Goal: Transaction & Acquisition: Purchase product/service

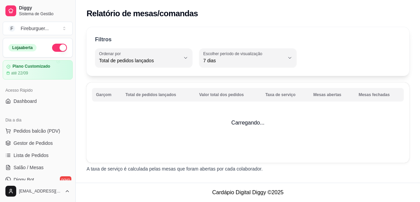
select select "TOTAL_OF_ORDERS"
select select "7"
select select "ALL"
select select "0"
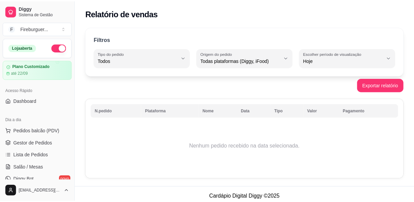
scroll to position [123, 0]
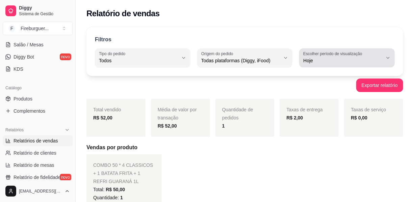
click at [315, 58] on span "Hoje" at bounding box center [343, 60] width 79 height 7
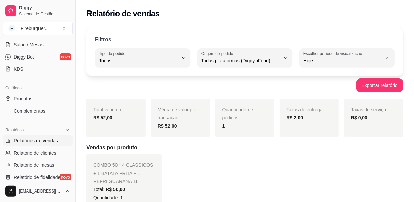
click at [310, 88] on span "Ontem" at bounding box center [344, 87] width 75 height 6
type input "1"
select select "1"
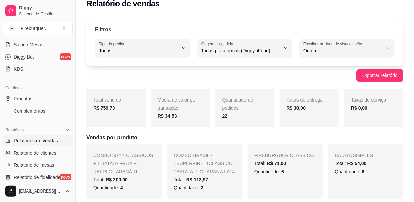
scroll to position [0, 0]
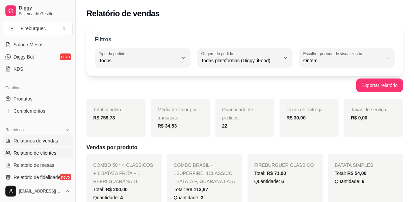
click at [35, 153] on span "Relatório de clientes" at bounding box center [35, 152] width 43 height 7
select select "30"
select select "HIGHEST_TOTAL_SPENT_WITH_ORDERS"
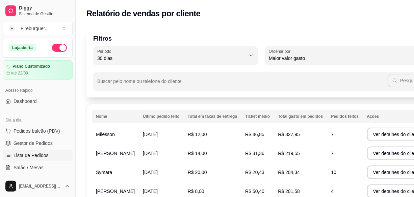
click at [33, 157] on span "Lista de Pedidos" at bounding box center [31, 155] width 35 height 7
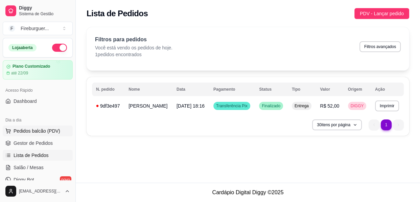
click at [51, 129] on span "Pedidos balcão (PDV)" at bounding box center [37, 130] width 47 height 7
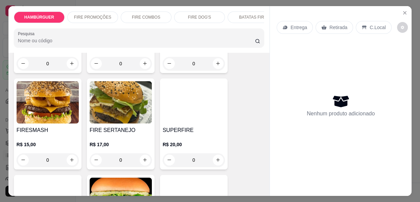
scroll to position [184, 0]
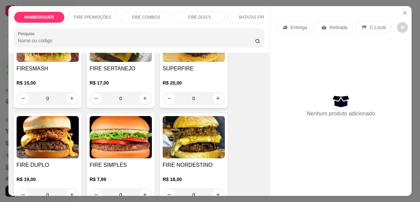
click at [130, 146] on img at bounding box center [121, 137] width 62 height 42
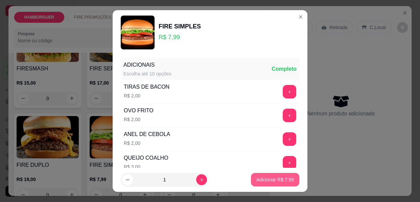
click at [280, 183] on button "Adicionar R$ 7,99" at bounding box center [275, 180] width 48 height 14
type input "1"
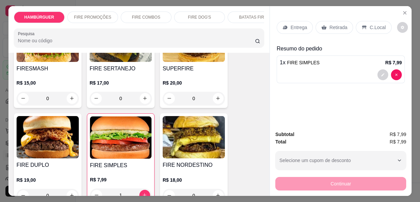
click at [290, 26] on p "Entrega" at bounding box center [298, 27] width 17 height 7
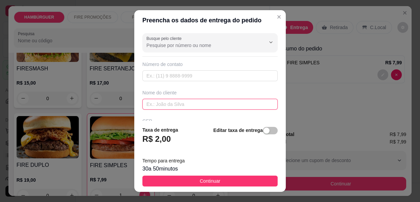
click at [206, 107] on input "text" at bounding box center [209, 104] width 135 height 11
type input "e"
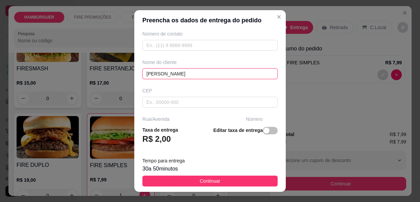
scroll to position [61, 0]
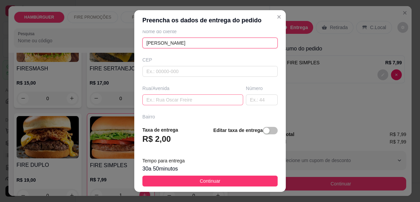
type input "[PERSON_NAME]"
click at [189, 96] on input "text" at bounding box center [192, 99] width 101 height 11
type input "TRAVESSA [PERSON_NAME] 130"
click at [188, 40] on input "[PERSON_NAME]" at bounding box center [209, 43] width 135 height 11
type input "[PERSON_NAME] ([PERSON_NAME])"
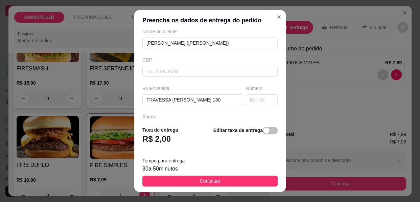
click at [211, 178] on span "Continuar" at bounding box center [210, 180] width 21 height 7
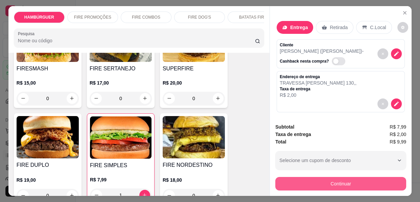
click at [331, 183] on button "Continuar" at bounding box center [340, 184] width 131 height 14
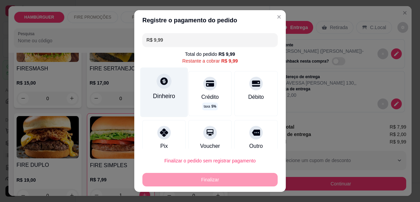
click at [165, 92] on div "Dinheiro" at bounding box center [164, 96] width 22 height 9
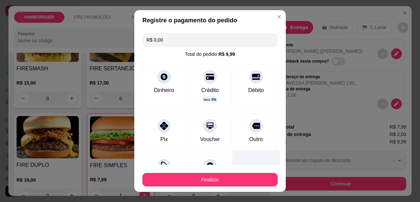
type input "R$ 0,00"
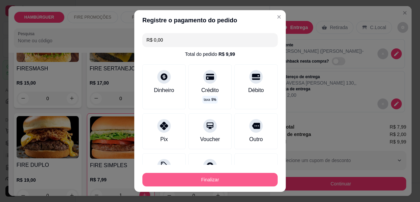
click at [221, 179] on button "Finalizar" at bounding box center [209, 180] width 135 height 14
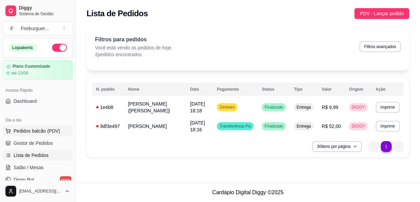
click at [47, 125] on button "Pedidos balcão (PDV)" at bounding box center [38, 130] width 70 height 11
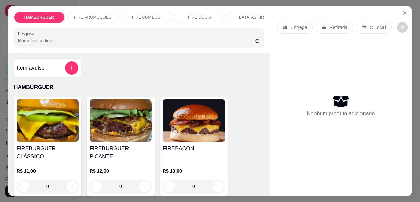
click at [41, 124] on img at bounding box center [48, 120] width 62 height 42
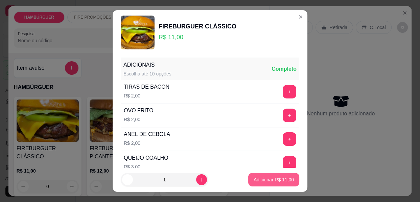
click at [273, 176] on p "Adicionar R$ 11,00" at bounding box center [274, 179] width 40 height 7
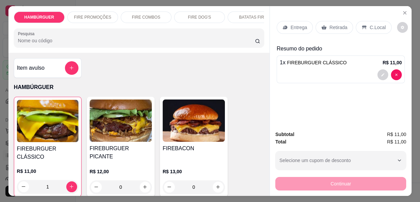
type input "1"
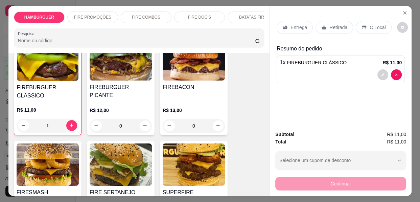
click at [63, 156] on img at bounding box center [48, 164] width 62 height 42
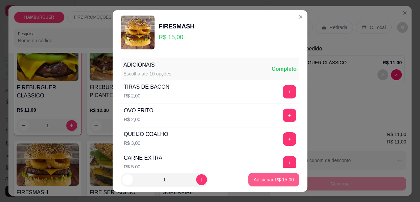
click at [282, 182] on p "Adicionar R$ 15,00" at bounding box center [274, 179] width 40 height 7
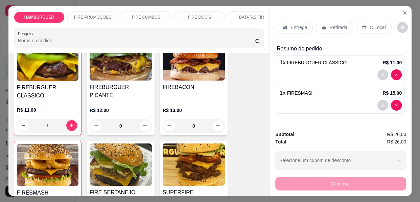
type input "1"
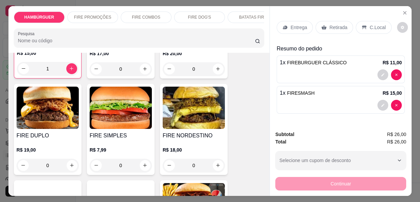
scroll to position [277, 0]
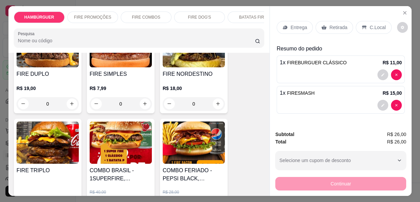
click at [35, 145] on img at bounding box center [48, 142] width 62 height 42
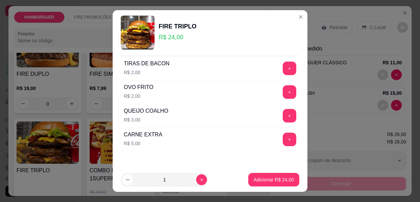
scroll to position [57, 0]
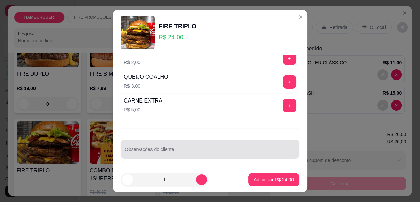
click at [161, 147] on div at bounding box center [210, 149] width 170 height 14
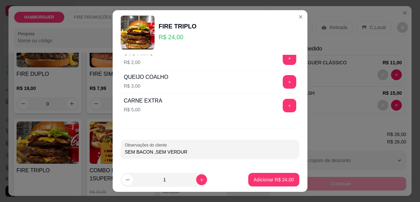
type input "SEM BACON ,SEM VERDURA"
click at [273, 181] on p "Adicionar R$ 24,00" at bounding box center [274, 179] width 40 height 7
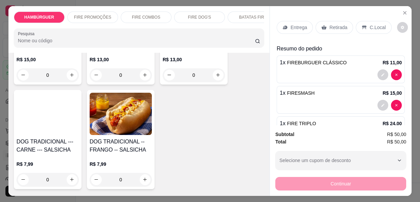
scroll to position [1014, 0]
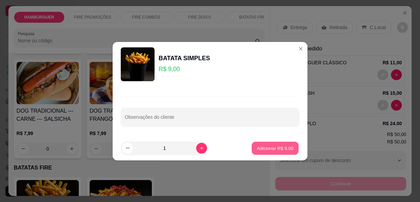
click at [270, 147] on p "Adicionar R$ 9,00" at bounding box center [275, 148] width 37 height 6
type input "1"
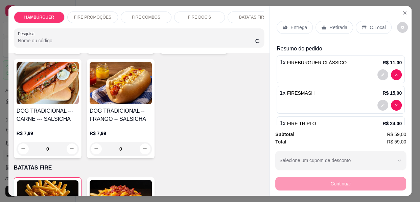
click at [294, 24] on p "Entrega" at bounding box center [298, 27] width 17 height 7
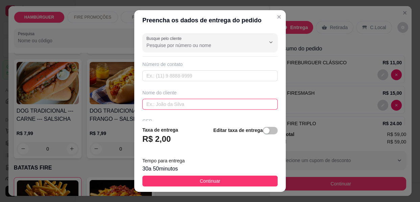
click at [209, 100] on input "text" at bounding box center [209, 104] width 135 height 11
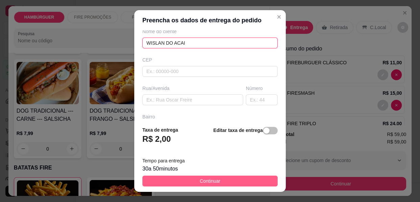
type input "WISLAN DO ACAI"
click at [217, 181] on button "Continuar" at bounding box center [209, 180] width 135 height 11
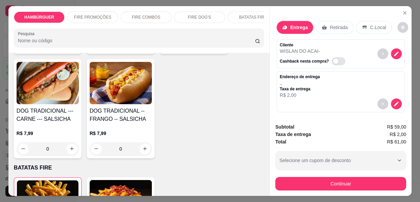
click at [383, 181] on button "Continuar" at bounding box center [340, 184] width 131 height 14
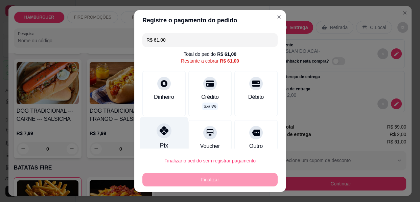
click at [157, 138] on div "Pix" at bounding box center [164, 137] width 48 height 40
type input "R$ 0,00"
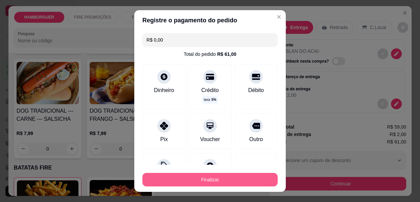
click at [179, 179] on button "Finalizar" at bounding box center [209, 180] width 135 height 14
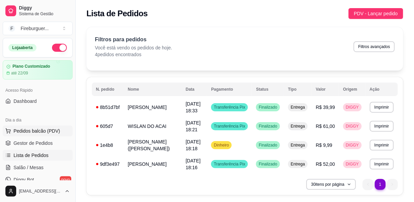
click at [40, 130] on span "Pedidos balcão (PDV)" at bounding box center [37, 130] width 47 height 7
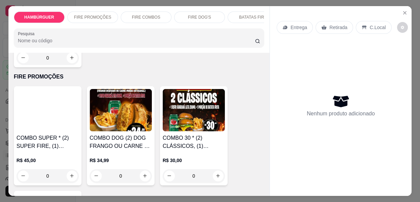
scroll to position [553, 0]
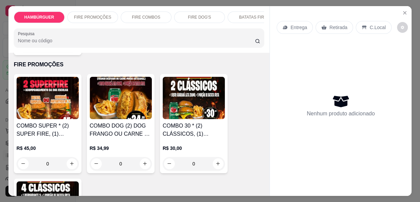
click at [197, 103] on img at bounding box center [194, 98] width 62 height 42
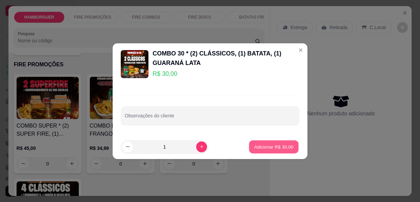
click at [256, 145] on p "Adicionar R$ 30,00" at bounding box center [273, 146] width 39 height 6
type input "1"
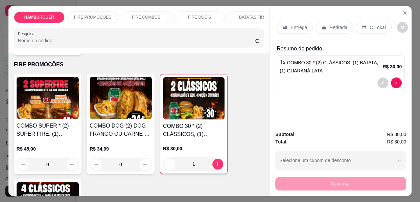
click at [286, 23] on div "Entrega" at bounding box center [295, 27] width 36 height 13
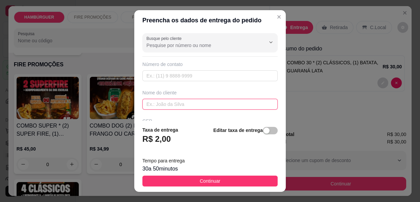
click at [177, 102] on input "text" at bounding box center [209, 104] width 135 height 11
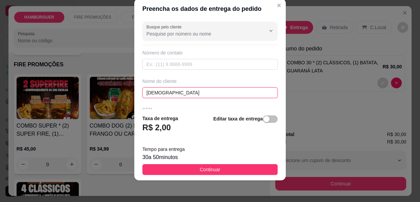
type input "[DEMOGRAPHIC_DATA]"
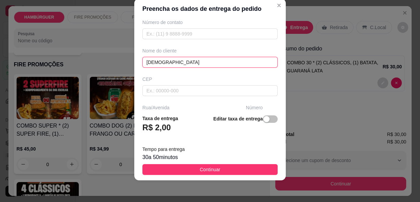
scroll to position [61, 0]
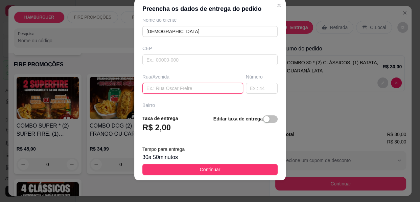
click at [185, 88] on input "text" at bounding box center [192, 88] width 101 height 11
paste input "[STREET_ADDRESS]"
type input "[STREET_ADDRESS]"
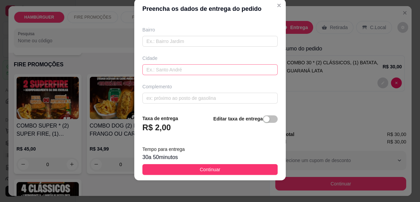
scroll to position [106, 0]
click at [172, 72] on input "text" at bounding box center [209, 72] width 135 height 11
paste input "Aqui próximo a casa de Dr. Sobrinho no condomínio"
type input "Aqui próximo a casa de Dr. Sobrinho no condomínio"
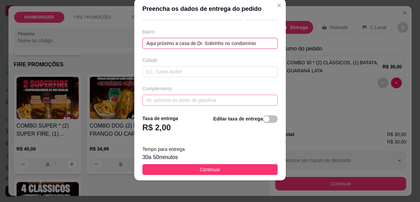
scroll to position [137, 0]
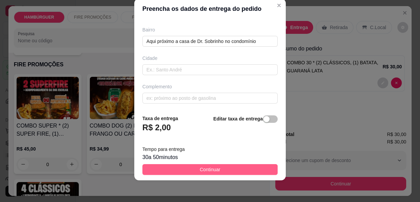
click at [203, 168] on span "Continuar" at bounding box center [210, 169] width 21 height 7
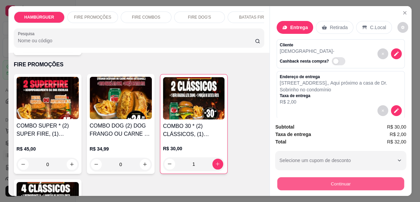
click at [307, 184] on button "Continuar" at bounding box center [340, 183] width 127 height 13
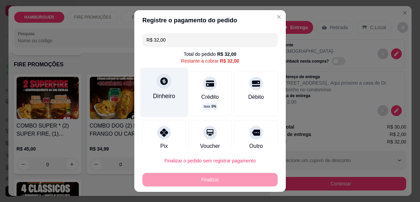
click at [159, 89] on div "Dinheiro" at bounding box center [164, 91] width 48 height 49
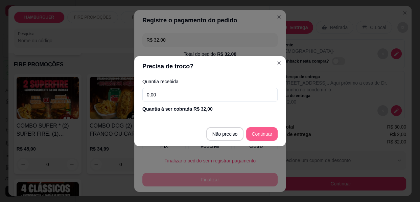
type input "R$ 0,00"
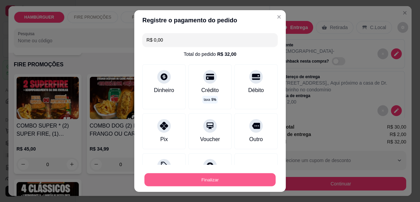
click at [247, 179] on button "Finalizar" at bounding box center [209, 179] width 131 height 13
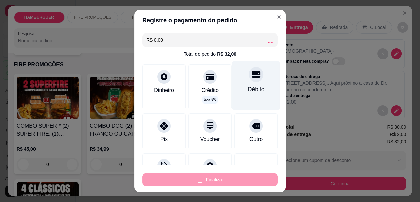
type input "0"
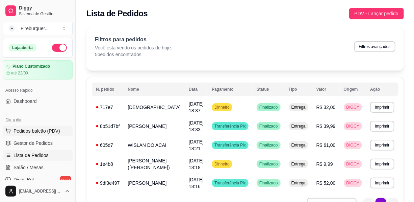
click at [50, 131] on span "Pedidos balcão (PDV)" at bounding box center [37, 130] width 47 height 7
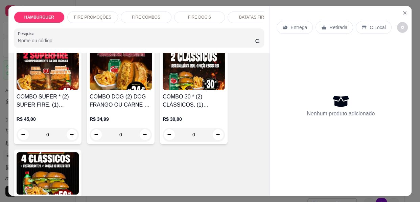
scroll to position [584, 0]
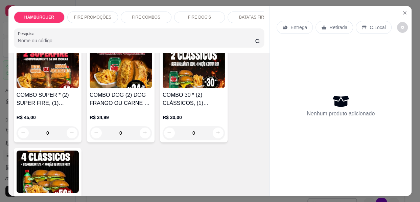
click at [56, 154] on img at bounding box center [48, 171] width 62 height 42
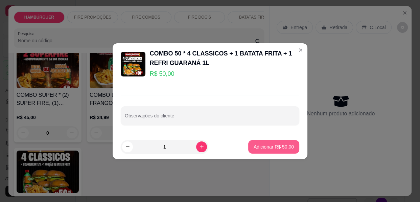
click at [264, 147] on p "Adicionar R$ 50,00" at bounding box center [274, 146] width 40 height 7
type input "1"
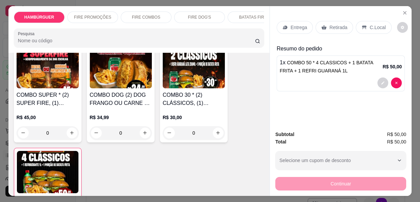
click at [295, 26] on p "Entrega" at bounding box center [298, 27] width 17 height 7
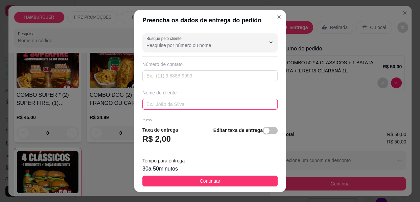
click at [165, 104] on input "text" at bounding box center [209, 104] width 135 height 11
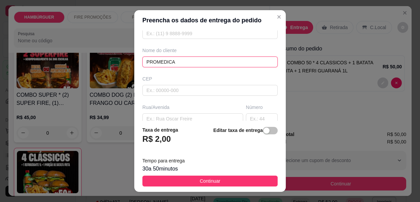
scroll to position [61, 0]
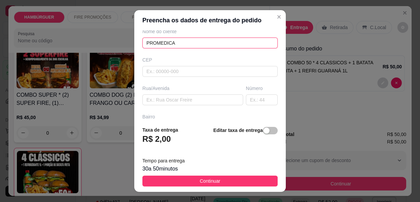
type input "PROMEDICA"
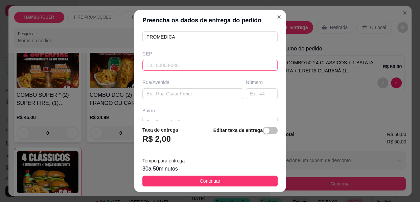
scroll to position [44, 0]
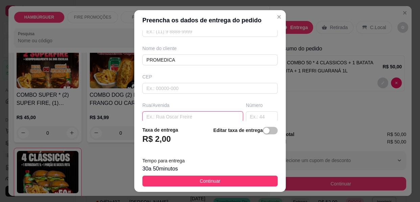
click at [177, 113] on input "text" at bounding box center [192, 116] width 101 height 11
type input "D"
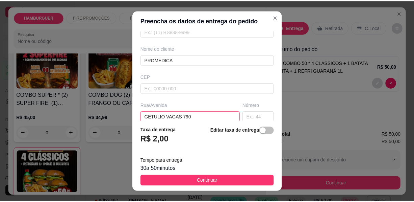
scroll to position [75, 0]
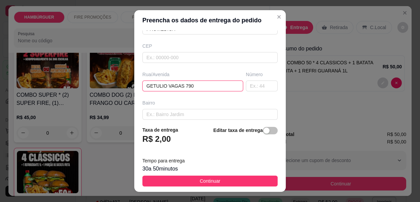
type input "GETULIO VAGAS 790"
click at [188, 123] on footer "Taxa de entrega R$ 2,00 Editar taxa de entrega Tempo para entrega 30 a 50 minut…" at bounding box center [209, 156] width 151 height 71
click at [190, 119] on div "Busque pelo cliente Número de contato Nome do cliente PROMEDICA CEP Rua/[GEOGRA…" at bounding box center [209, 75] width 151 height 90
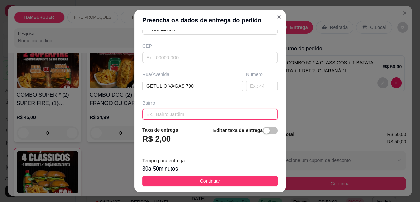
click at [190, 115] on input "text" at bounding box center [209, 114] width 135 height 11
type input "AO LADO DA PROMEDICA"
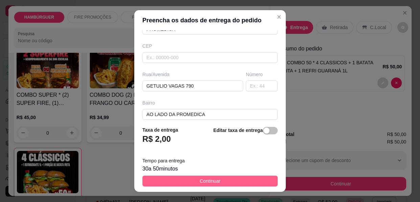
click at [213, 183] on span "Continuar" at bounding box center [210, 180] width 21 height 7
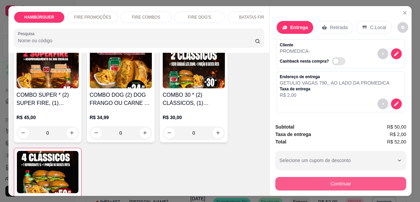
click at [314, 178] on button "Continuar" at bounding box center [340, 184] width 131 height 14
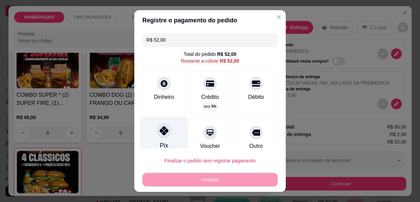
click at [150, 135] on div "Pix" at bounding box center [164, 137] width 48 height 40
type input "R$ 0,00"
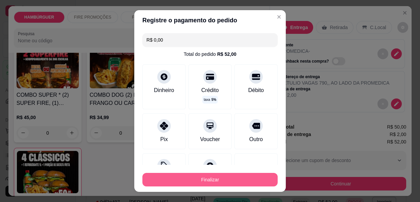
click at [185, 182] on button "Finalizar" at bounding box center [209, 180] width 135 height 14
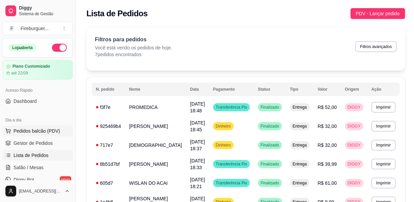
click at [39, 132] on span "Pedidos balcão (PDV)" at bounding box center [37, 130] width 47 height 7
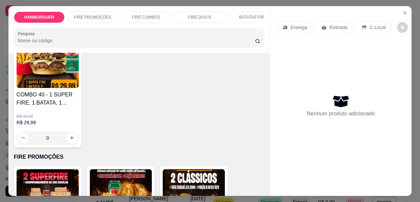
scroll to position [522, 0]
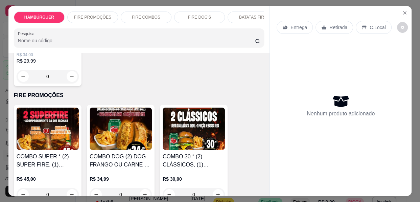
click at [214, 127] on img at bounding box center [194, 129] width 62 height 42
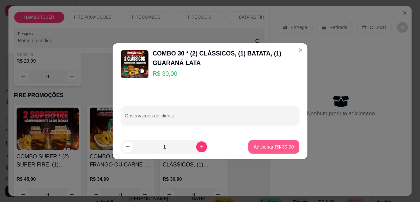
click at [264, 149] on p "Adicionar R$ 30,00" at bounding box center [274, 146] width 40 height 7
type input "1"
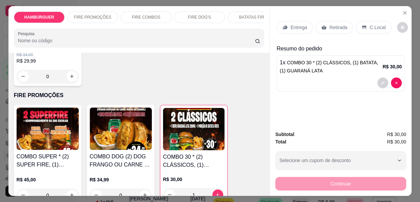
click at [290, 28] on div "Entrega" at bounding box center [295, 27] width 36 height 13
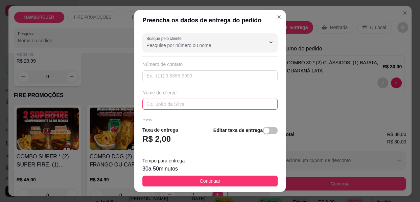
click at [169, 105] on input "text" at bounding box center [209, 104] width 135 height 11
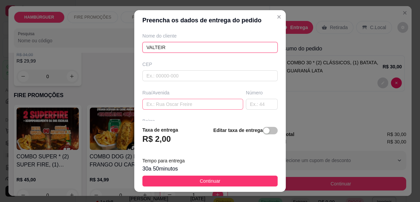
scroll to position [61, 0]
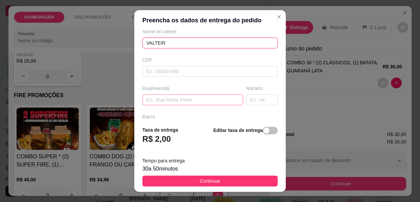
type input "VALTEIR"
click at [199, 96] on input "text" at bounding box center [192, 99] width 101 height 11
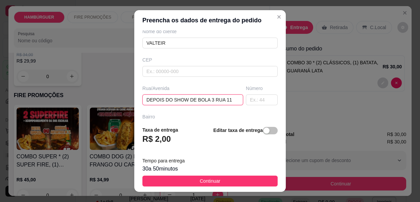
type input "DEPOIS DO SHOW DE BOLA 3 RUA 110"
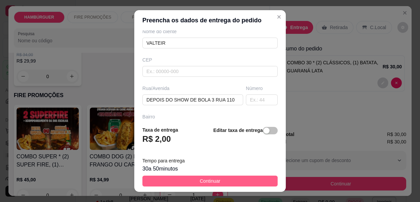
click at [224, 179] on button "Continuar" at bounding box center [209, 180] width 135 height 11
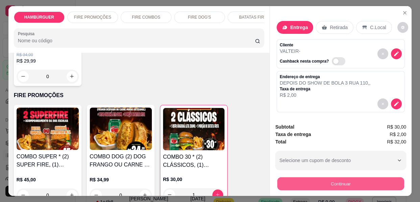
click at [324, 185] on button "Continuar" at bounding box center [340, 183] width 127 height 13
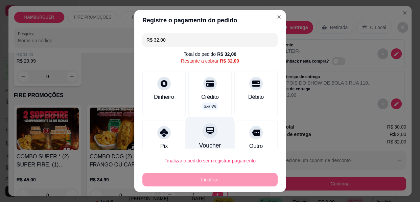
click at [203, 134] on div at bounding box center [210, 130] width 15 height 15
type input "R$ 0,00"
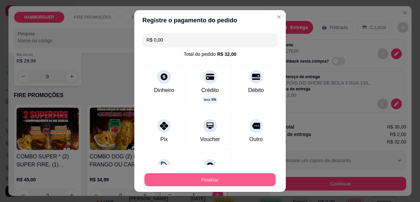
click at [210, 178] on button "Finalizar" at bounding box center [209, 179] width 131 height 13
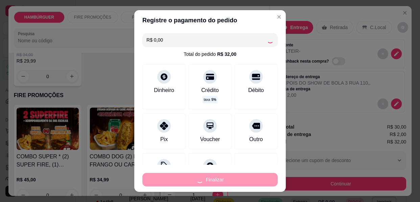
type input "0"
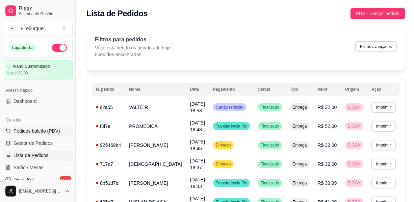
click at [33, 130] on span "Pedidos balcão (PDV)" at bounding box center [37, 130] width 47 height 7
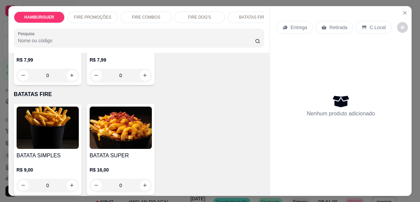
scroll to position [1106, 0]
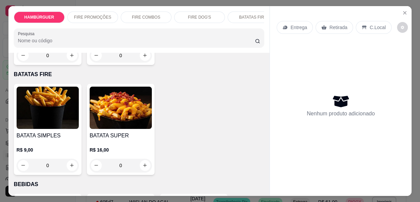
click at [22, 102] on img at bounding box center [48, 108] width 62 height 42
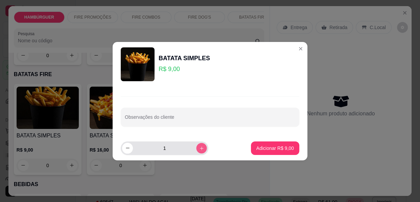
click at [199, 148] on icon "increase-product-quantity" at bounding box center [201, 147] width 5 height 5
type input "2"
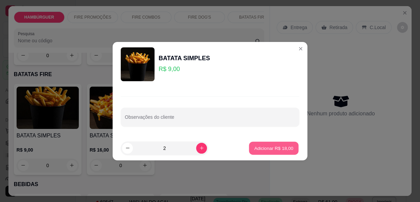
click at [270, 146] on p "Adicionar R$ 18,00" at bounding box center [273, 148] width 39 height 6
type input "2"
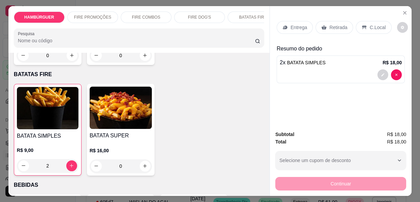
click at [343, 23] on div "Retirada" at bounding box center [334, 27] width 38 height 13
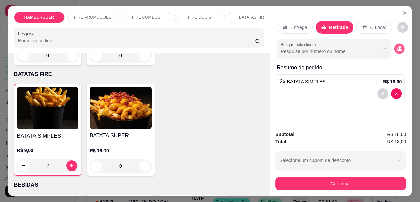
click at [398, 49] on icon "decrease-product-quantity" at bounding box center [399, 50] width 5 height 2
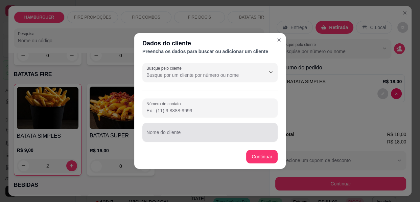
click at [167, 126] on div at bounding box center [209, 132] width 127 height 14
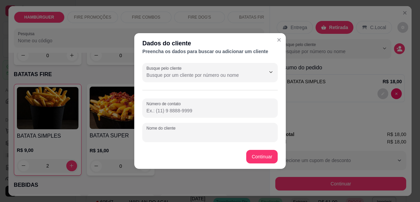
click at [169, 131] on div at bounding box center [209, 132] width 127 height 14
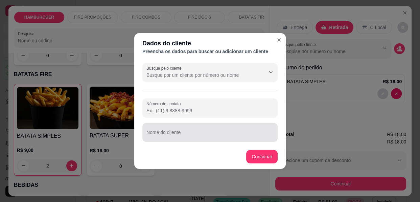
click at [169, 132] on div at bounding box center [209, 132] width 127 height 14
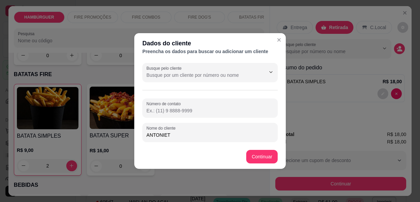
type input "ANTONIETA"
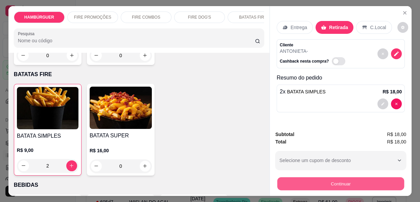
click at [314, 187] on button "Continuar" at bounding box center [340, 183] width 127 height 13
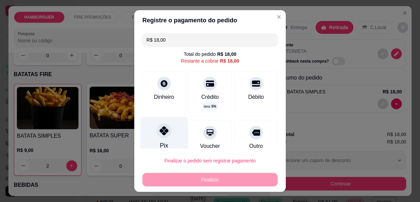
click at [162, 128] on icon at bounding box center [164, 130] width 9 height 9
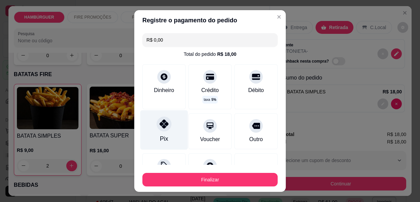
type input "R$ 0,00"
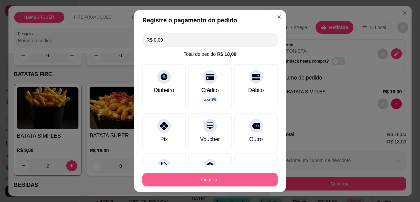
click at [184, 183] on button "Finalizar" at bounding box center [209, 180] width 135 height 14
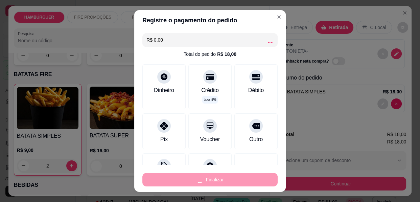
type input "0"
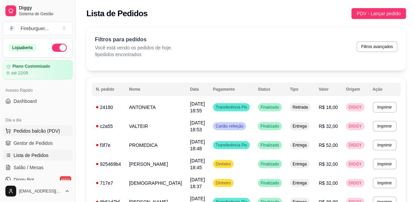
click at [40, 130] on span "Pedidos balcão (PDV)" at bounding box center [37, 130] width 47 height 7
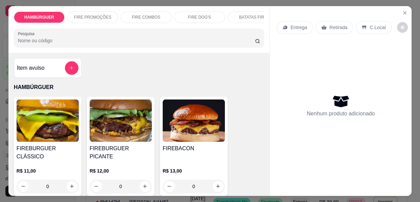
click at [297, 25] on p "Entrega" at bounding box center [298, 27] width 17 height 7
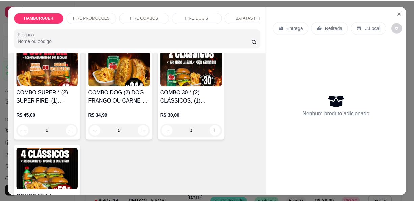
scroll to position [615, 0]
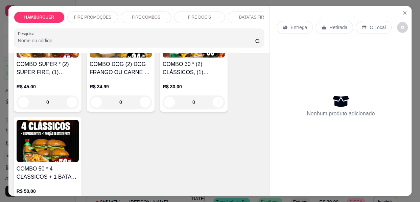
click at [42, 134] on img at bounding box center [48, 141] width 62 height 42
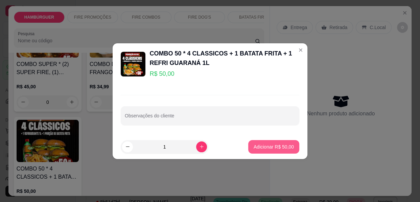
click at [272, 141] on button "Adicionar R$ 50,00" at bounding box center [273, 147] width 51 height 14
type input "1"
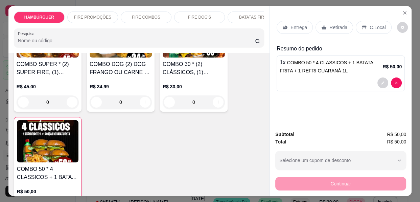
click at [329, 24] on p "Retirada" at bounding box center [338, 27] width 18 height 7
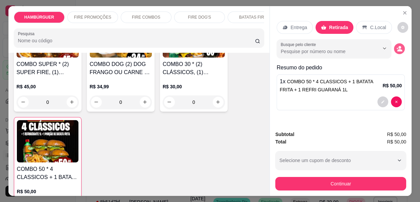
click at [399, 46] on icon "decrease-product-quantity" at bounding box center [399, 49] width 6 height 6
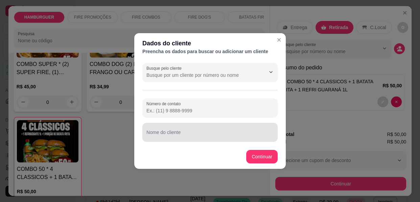
click at [216, 129] on div at bounding box center [209, 132] width 127 height 14
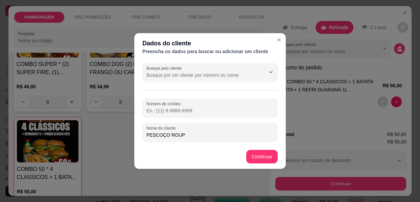
type input "PESCOÇO ROUPA"
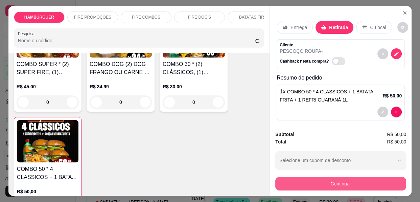
click at [347, 183] on button "Continuar" at bounding box center [340, 184] width 131 height 14
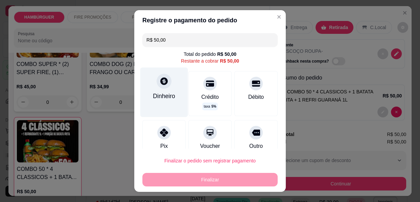
click at [158, 96] on div "Dinheiro" at bounding box center [164, 96] width 22 height 9
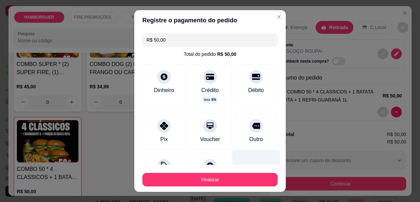
type input "R$ 0,00"
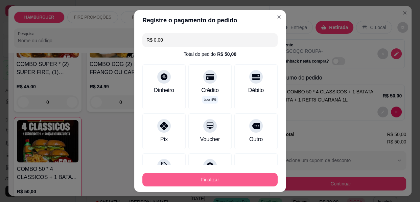
click at [230, 177] on button "Finalizar" at bounding box center [209, 180] width 135 height 14
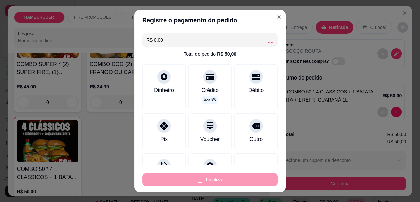
type input "0"
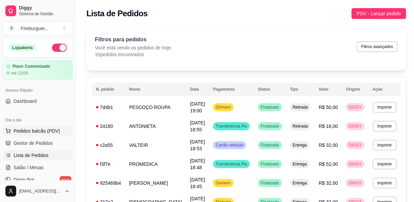
click at [46, 132] on span "Pedidos balcão (PDV)" at bounding box center [37, 130] width 47 height 7
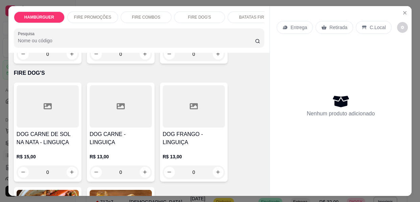
scroll to position [891, 0]
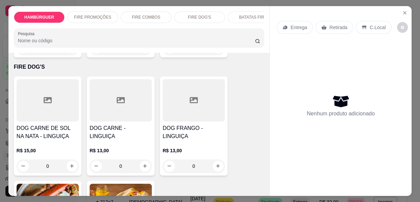
click at [126, 100] on div at bounding box center [121, 100] width 62 height 42
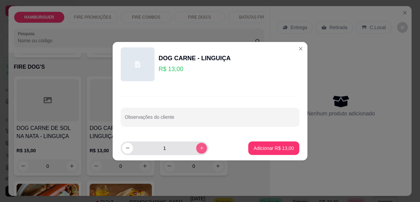
click at [199, 146] on icon "increase-product-quantity" at bounding box center [201, 147] width 5 height 5
type input "3"
click at [271, 146] on p "Adicionar R$ 39,00" at bounding box center [273, 148] width 39 height 6
type input "3"
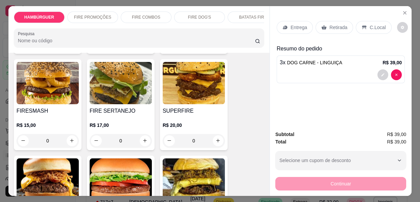
scroll to position [0, 0]
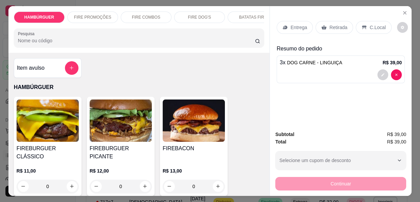
click at [114, 128] on img at bounding box center [121, 120] width 62 height 42
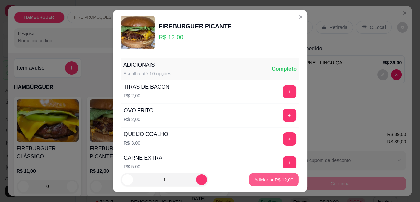
click at [255, 180] on p "Adicionar R$ 12,00" at bounding box center [273, 179] width 39 height 6
type input "1"
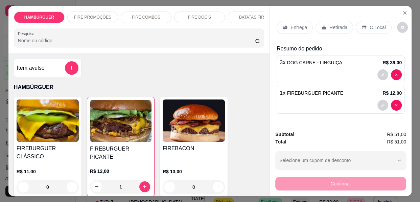
click at [287, 25] on div "Entrega" at bounding box center [295, 27] width 36 height 13
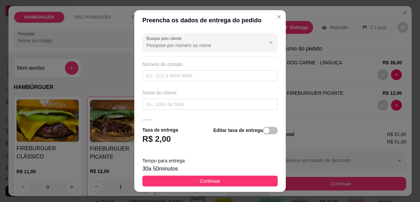
click at [184, 96] on div "Nome do cliente" at bounding box center [210, 99] width 138 height 20
click at [186, 101] on input "text" at bounding box center [209, 104] width 135 height 11
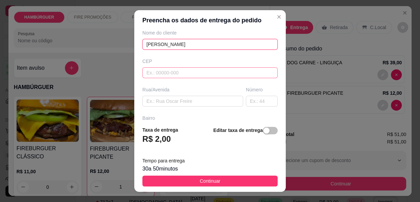
scroll to position [61, 0]
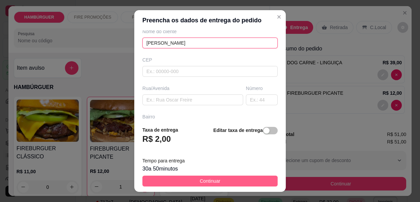
type input "[PERSON_NAME]"
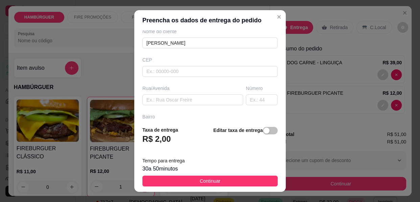
click at [236, 184] on button "Continuar" at bounding box center [209, 180] width 135 height 11
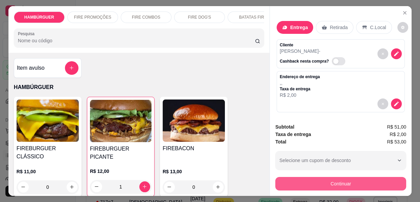
click at [311, 181] on button "Continuar" at bounding box center [340, 184] width 131 height 14
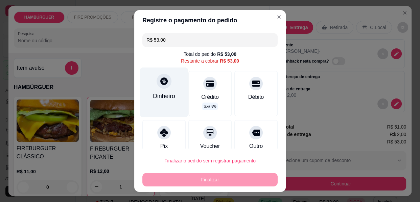
click at [155, 91] on div "Dinheiro" at bounding box center [164, 91] width 48 height 49
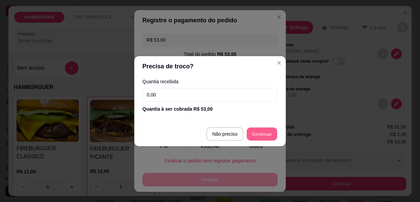
type input "R$ 0,00"
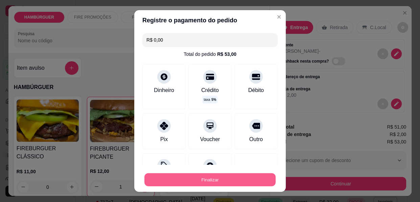
click at [223, 183] on button "Finalizar" at bounding box center [209, 179] width 131 height 13
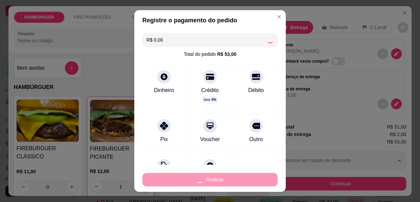
type input "0"
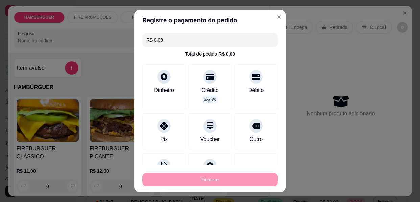
type input "-R$ 53,00"
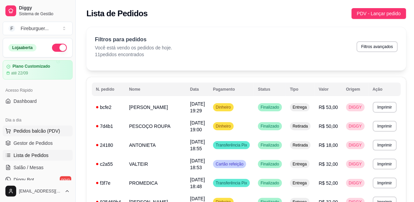
click at [51, 132] on span "Pedidos balcão (PDV)" at bounding box center [37, 130] width 47 height 7
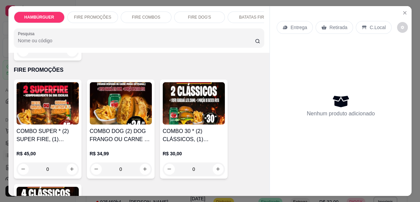
scroll to position [553, 0]
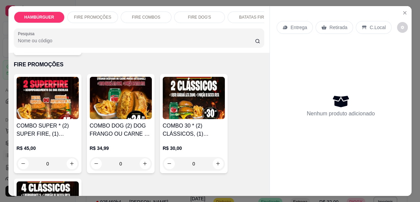
click at [201, 94] on img at bounding box center [194, 98] width 62 height 42
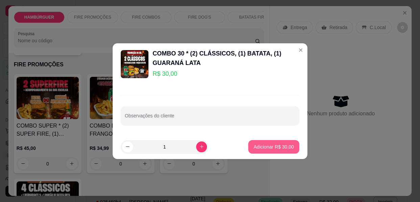
click at [256, 150] on button "Adicionar R$ 30,00" at bounding box center [273, 147] width 51 height 14
type input "1"
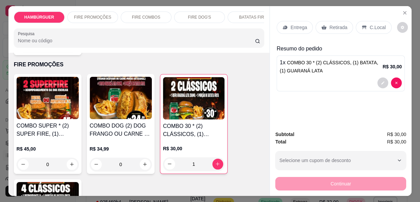
click at [287, 24] on div "Entrega" at bounding box center [295, 27] width 36 height 13
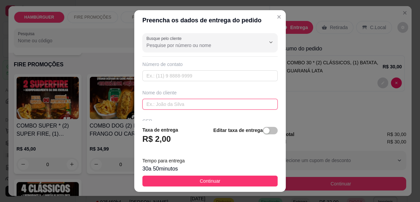
click at [193, 106] on input "text" at bounding box center [209, 104] width 135 height 11
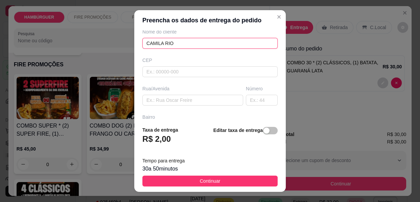
scroll to position [61, 0]
type input "CAMILA RIO"
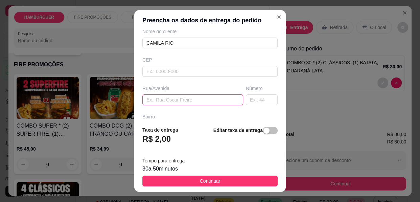
click at [185, 98] on input "text" at bounding box center [192, 99] width 101 height 11
type input "[PERSON_NAME] 105 [PERSON_NAME]"
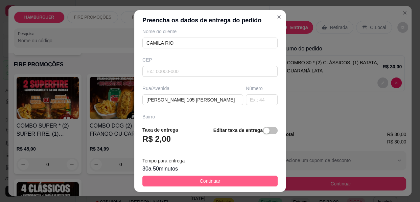
click at [219, 182] on button "Continuar" at bounding box center [209, 180] width 135 height 11
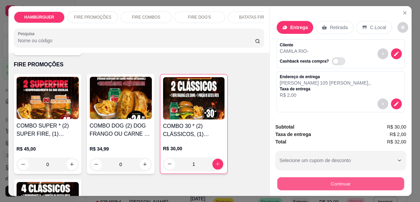
click at [290, 183] on button "Continuar" at bounding box center [340, 183] width 127 height 13
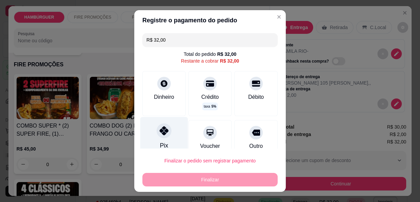
click at [161, 135] on div at bounding box center [164, 130] width 15 height 15
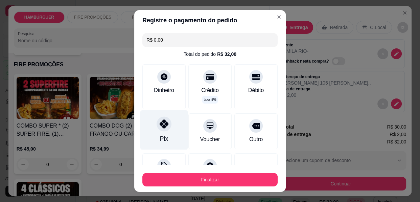
type input "R$ 0,00"
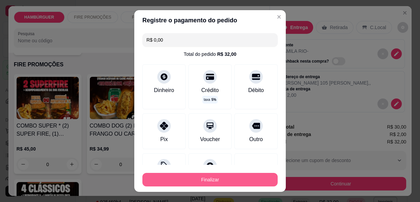
click at [207, 179] on button "Finalizar" at bounding box center [209, 180] width 135 height 14
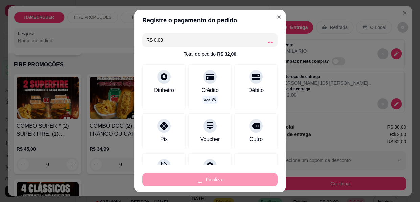
type input "0"
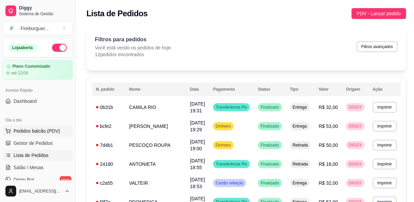
click at [32, 132] on span "Pedidos balcão (PDV)" at bounding box center [37, 130] width 47 height 7
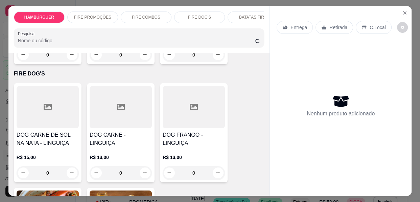
scroll to position [891, 0]
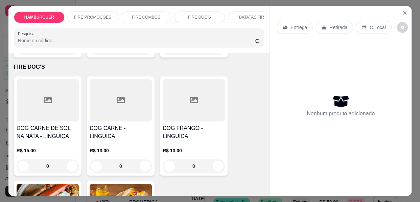
click at [51, 91] on div at bounding box center [48, 100] width 62 height 42
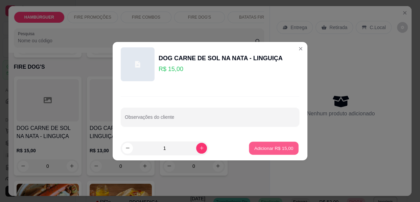
click at [273, 148] on p "Adicionar R$ 15,00" at bounding box center [273, 148] width 39 height 6
type input "1"
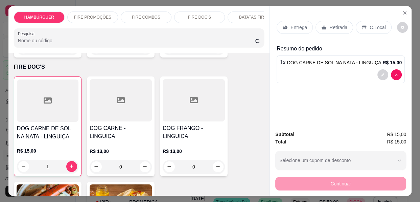
click at [287, 25] on div "Entrega" at bounding box center [295, 27] width 36 height 13
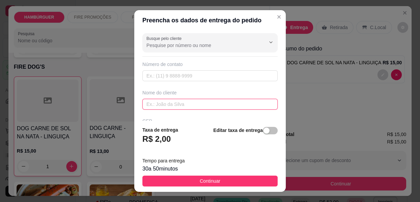
click at [182, 104] on input "text" at bounding box center [209, 104] width 135 height 11
type input "[PERSON_NAME]"
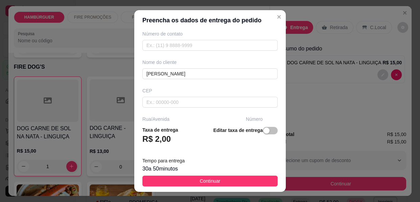
drag, startPoint x: 271, startPoint y: 64, endPoint x: 271, endPoint y: 67, distance: 3.7
click at [271, 67] on div "Busque pelo cliente Número de contato Nome do cliente [PERSON_NAME] Rua/[GEOGRA…" at bounding box center [209, 75] width 151 height 90
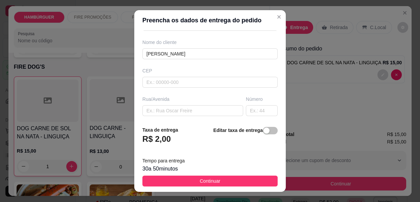
scroll to position [67, 0]
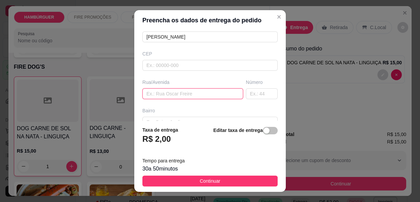
click at [185, 95] on input "text" at bounding box center [192, 93] width 101 height 11
paste input "[STREET_ADDRESS][PERSON_NAME] Tocar o interfone"
type input "[STREET_ADDRESS][PERSON_NAME] Tocar o interfone"
drag, startPoint x: 219, startPoint y: 182, endPoint x: 323, endPoint y: 171, distance: 104.4
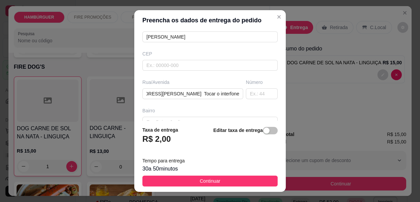
click at [220, 181] on button "Continuar" at bounding box center [209, 180] width 135 height 11
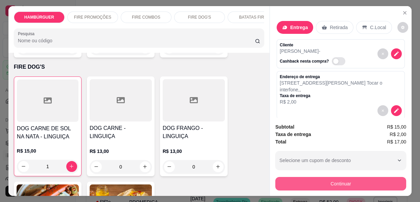
click at [311, 180] on button "Continuar" at bounding box center [340, 184] width 131 height 14
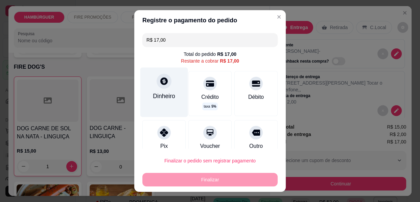
click at [161, 80] on icon at bounding box center [163, 80] width 7 height 7
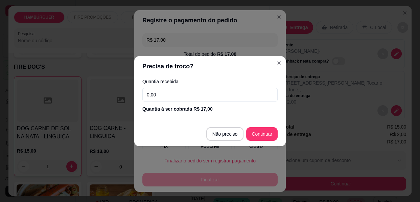
click at [191, 98] on input "0,00" at bounding box center [209, 95] width 135 height 14
type input "50,00"
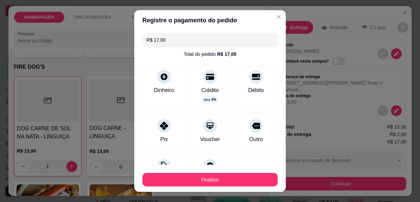
type input "R$ 0,00"
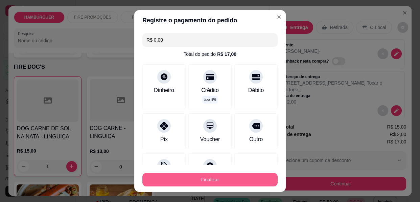
click at [225, 178] on button "Finalizar" at bounding box center [209, 180] width 135 height 14
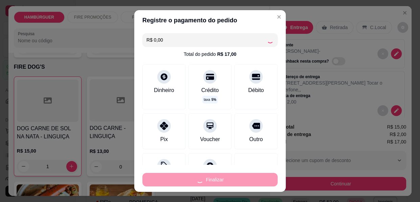
type input "0"
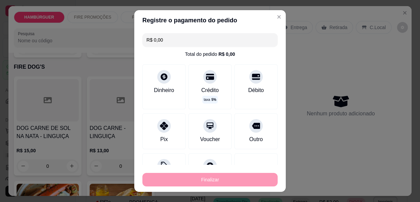
type input "-R$ 17,00"
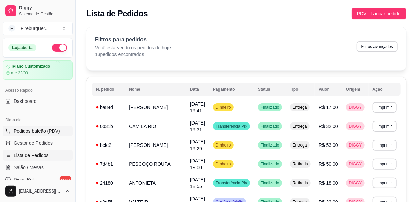
click at [41, 129] on span "Pedidos balcão (PDV)" at bounding box center [37, 130] width 47 height 7
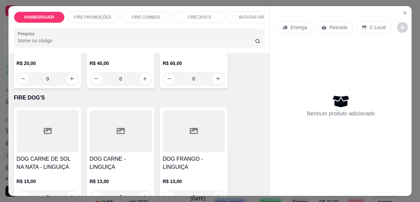
scroll to position [830, 0]
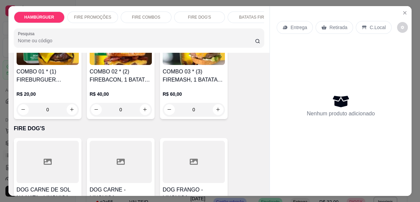
click at [54, 141] on div at bounding box center [48, 162] width 62 height 42
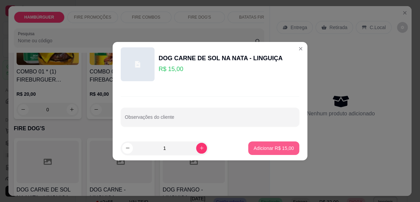
click at [287, 145] on p "Adicionar R$ 15,00" at bounding box center [274, 148] width 40 height 7
type input "1"
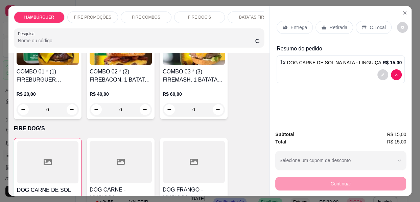
click at [287, 27] on div "Entrega" at bounding box center [295, 27] width 36 height 13
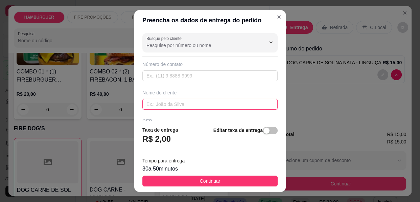
click at [184, 106] on input "text" at bounding box center [209, 104] width 135 height 11
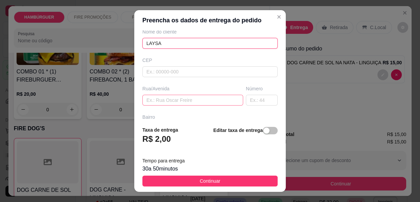
scroll to position [61, 0]
type input "LAYSA"
click at [183, 102] on input "text" at bounding box center [192, 99] width 101 height 11
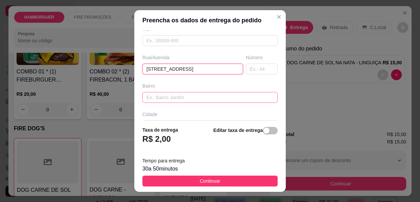
type input "[STREET_ADDRESS]"
click at [172, 100] on input "text" at bounding box center [209, 97] width 135 height 11
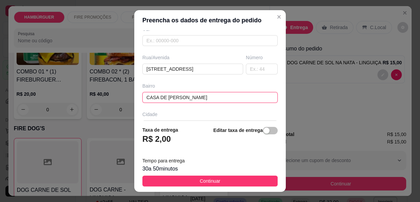
type input "CASA DE [PERSON_NAME]"
click at [217, 187] on footer "Taxa de entrega R$ 2,00 Editar taxa de entrega Tempo para entrega 30 a 50 minut…" at bounding box center [209, 156] width 151 height 71
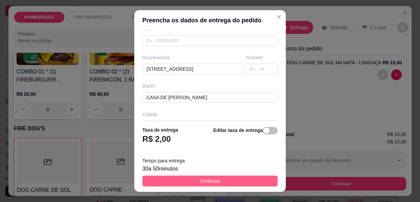
click at [230, 182] on button "Continuar" at bounding box center [209, 180] width 135 height 11
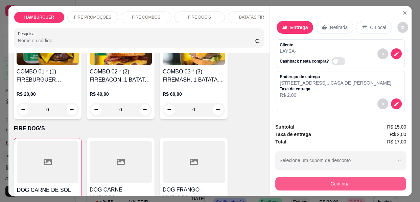
click at [321, 181] on button "Continuar" at bounding box center [340, 184] width 131 height 14
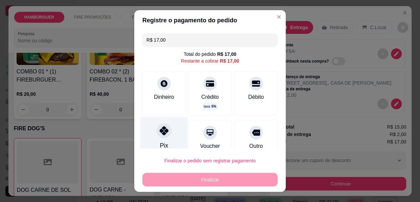
click at [162, 137] on div at bounding box center [164, 130] width 15 height 15
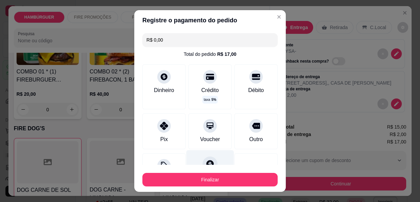
type input "R$ 0,00"
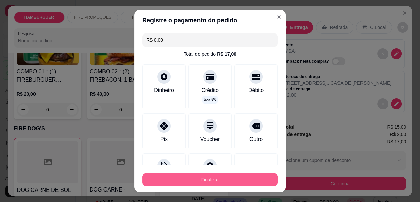
click at [207, 177] on button "Finalizar" at bounding box center [209, 180] width 135 height 14
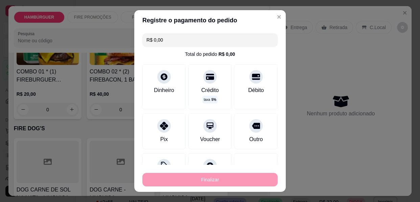
type input "0"
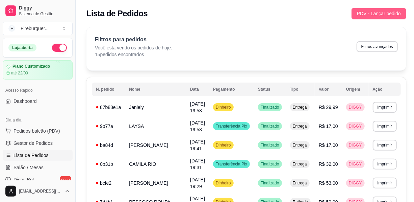
click at [388, 15] on span "PDV - Lançar pedido" at bounding box center [379, 13] width 44 height 7
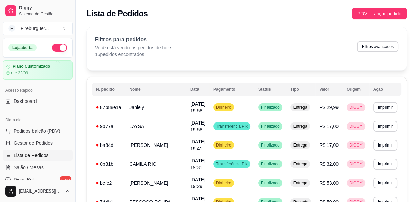
drag, startPoint x: 388, startPoint y: 15, endPoint x: 366, endPoint y: 11, distance: 22.1
click at [366, 11] on div "Entrega Retirada C.Local Nenhum produto adicionado" at bounding box center [341, 95] width 142 height 179
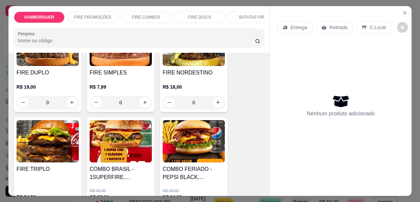
scroll to position [246, 0]
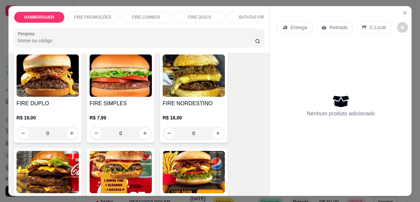
click at [142, 129] on div "0" at bounding box center [121, 133] width 62 height 14
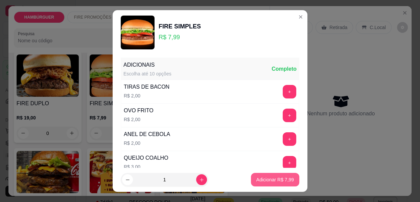
click at [256, 178] on p "Adicionar R$ 7,99" at bounding box center [275, 179] width 38 height 7
type input "1"
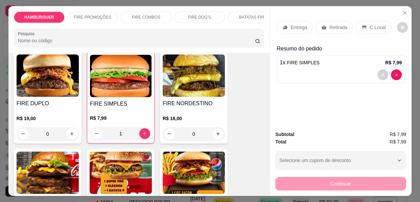
click at [244, 11] on div "BATATAS FIRE" at bounding box center [253, 16] width 51 height 11
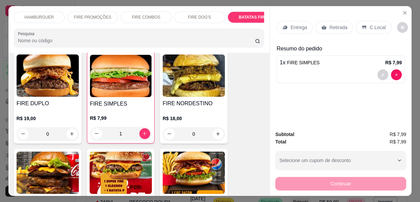
scroll to position [1116, 0]
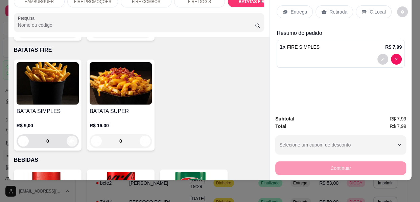
click at [69, 138] on icon "increase-product-quantity" at bounding box center [71, 140] width 5 height 5
type input "1"
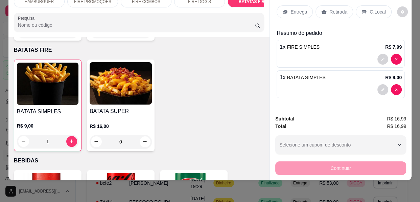
click at [282, 9] on icon at bounding box center [284, 11] width 5 height 5
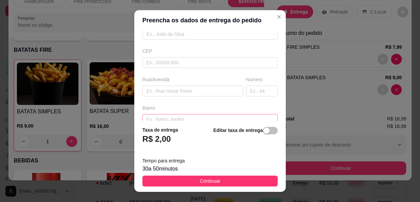
scroll to position [92, 0]
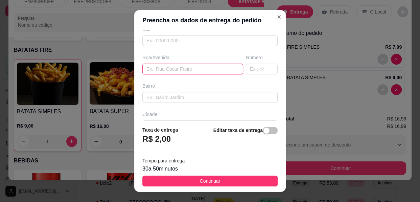
click at [162, 71] on input "text" at bounding box center [192, 69] width 101 height 11
type input "[PERSON_NAME]"
type input "105"
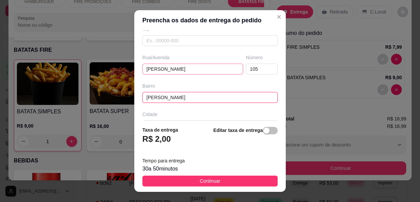
type input "[PERSON_NAME]"
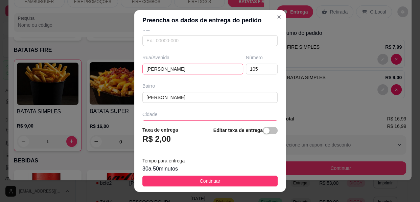
scroll to position [101, 0]
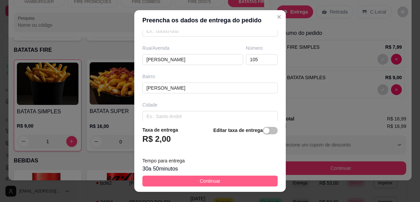
click at [221, 178] on button "Continuar" at bounding box center [209, 180] width 135 height 11
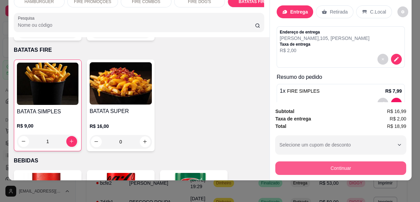
click at [295, 165] on button "Continuar" at bounding box center [340, 168] width 131 height 14
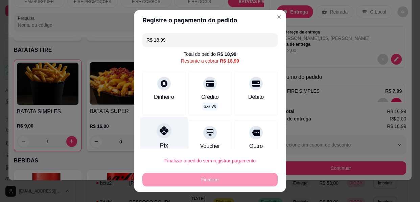
click at [167, 135] on div "Pix" at bounding box center [164, 137] width 48 height 40
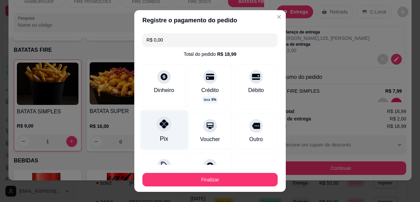
type input "R$ 0,00"
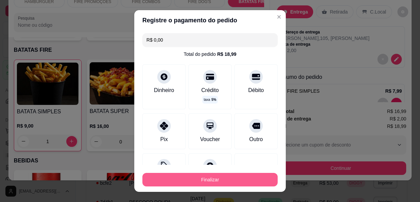
click at [191, 176] on button "Finalizar" at bounding box center [209, 180] width 135 height 14
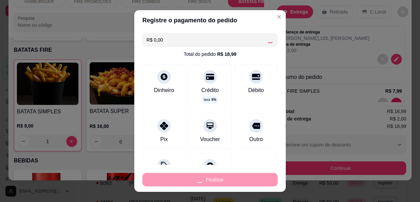
type input "0"
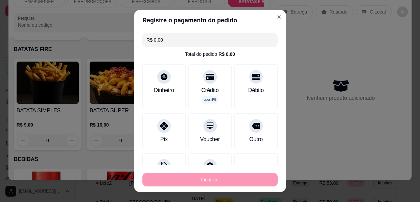
type input "-R$ 18,99"
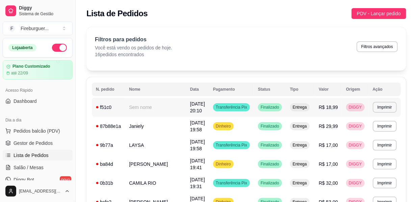
click at [148, 108] on td "Sem nome" at bounding box center [155, 107] width 61 height 19
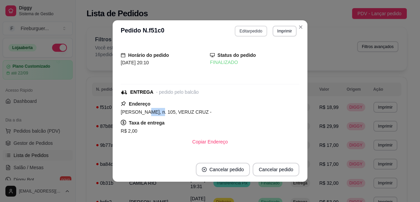
click at [237, 31] on button "Editar pedido" at bounding box center [251, 31] width 32 height 11
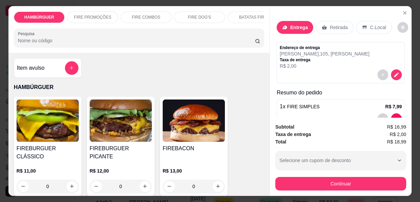
scroll to position [49, 0]
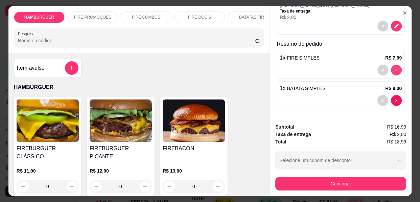
type input "0"
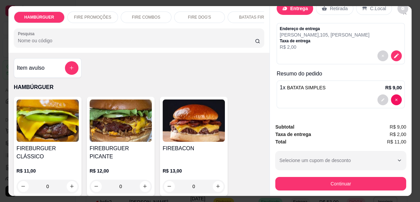
scroll to position [18, 0]
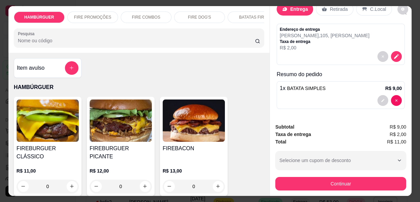
click at [68, 182] on div "0" at bounding box center [48, 187] width 62 height 14
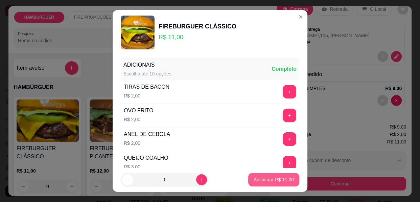
click at [256, 183] on p "Adicionar R$ 11,00" at bounding box center [274, 179] width 40 height 7
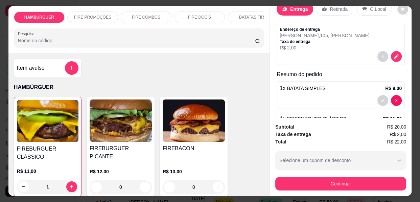
type input "1"
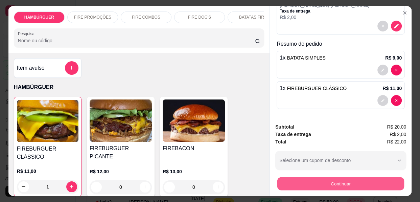
click at [307, 177] on button "Continuar" at bounding box center [340, 183] width 127 height 13
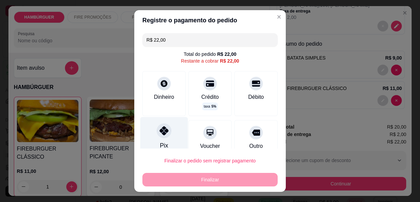
click at [162, 144] on div "Pix" at bounding box center [164, 145] width 8 height 9
type input "R$ 0,00"
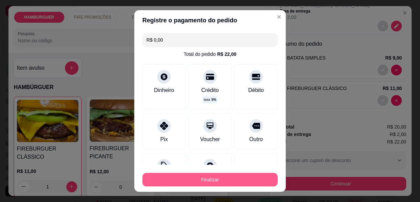
click at [169, 176] on button "Finalizar" at bounding box center [209, 180] width 135 height 14
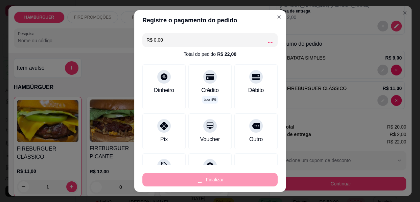
type input "0"
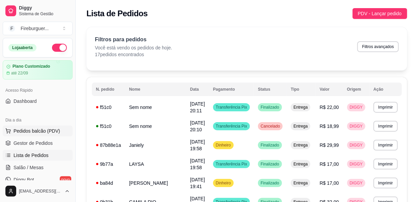
click at [26, 133] on span "Pedidos balcão (PDV)" at bounding box center [37, 130] width 47 height 7
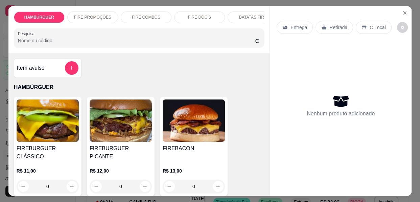
click at [98, 11] on div "FIRE PROMOÇÕES" at bounding box center [92, 16] width 51 height 11
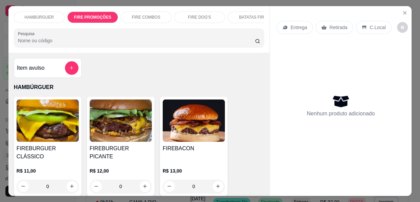
scroll to position [552, 0]
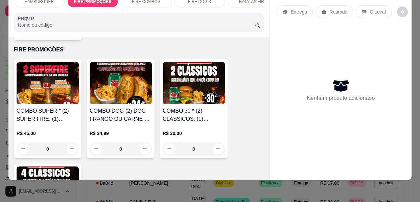
click at [63, 142] on input "0" at bounding box center [48, 149] width 38 height 14
click at [67, 143] on button "increase-product-quantity" at bounding box center [72, 148] width 11 height 11
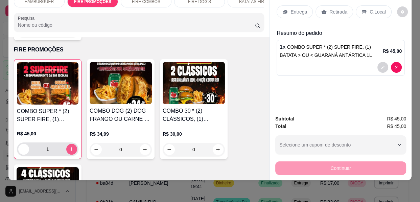
type input "1"
click at [377, 62] on button "decrease-product-quantity" at bounding box center [382, 67] width 11 height 11
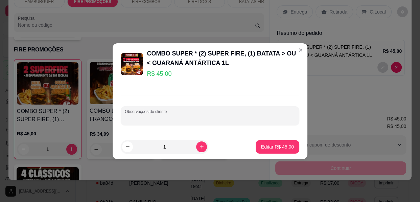
click at [202, 116] on input "Observações do cliente" at bounding box center [210, 118] width 170 height 7
click at [203, 115] on input "Observações do cliente" at bounding box center [210, 118] width 170 height 7
type input "g"
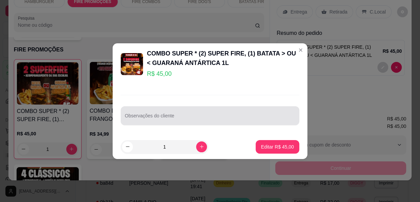
click at [203, 113] on div at bounding box center [210, 116] width 170 height 14
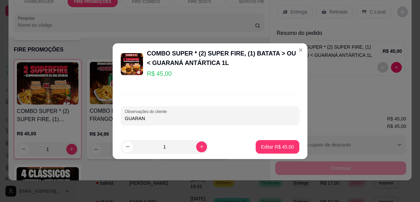
type input "GUARANA"
click at [272, 145] on p "Editar R$ 45,00" at bounding box center [277, 146] width 33 height 7
type input "0"
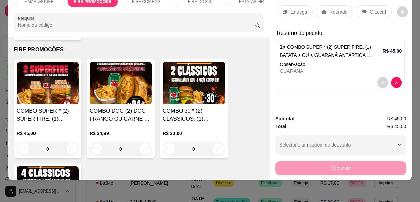
click at [291, 8] on p "Entrega" at bounding box center [298, 11] width 17 height 7
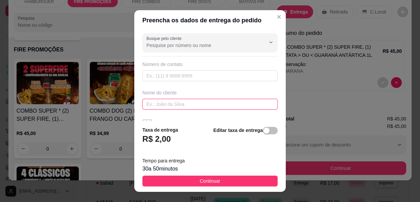
click at [202, 103] on input "text" at bounding box center [209, 104] width 135 height 11
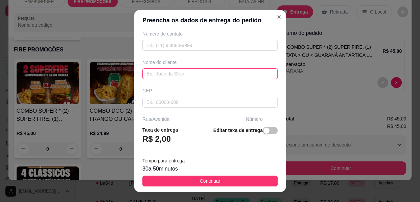
scroll to position [61, 0]
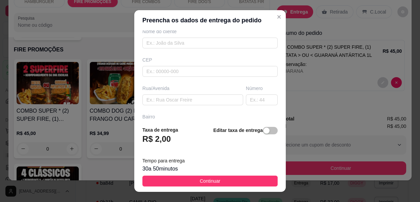
click at [173, 91] on div "Rua/Avenida" at bounding box center [192, 95] width 103 height 20
click at [177, 97] on input "text" at bounding box center [192, 99] width 101 height 11
type input "[PERSON_NAME]"
type input "153"
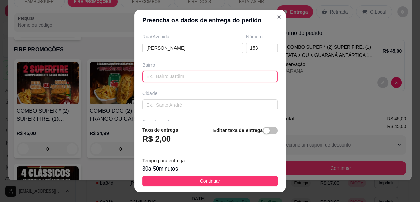
click at [183, 80] on input "text" at bounding box center [209, 76] width 135 height 11
type input "CAMARA"
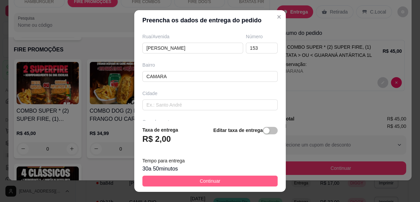
click at [214, 180] on span "Continuar" at bounding box center [210, 180] width 21 height 7
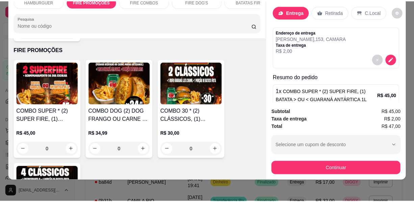
scroll to position [42, 0]
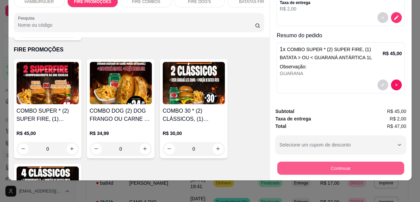
click at [331, 165] on button "Continuar" at bounding box center [340, 168] width 127 height 13
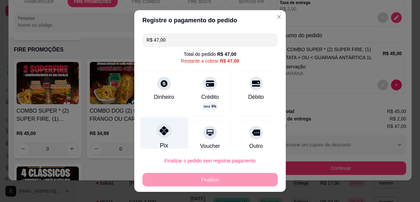
click at [157, 137] on div at bounding box center [164, 130] width 15 height 15
type input "R$ 0,00"
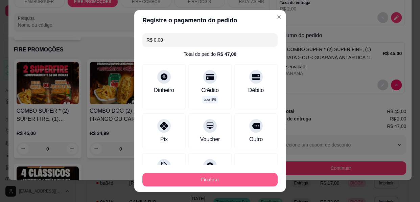
click at [171, 180] on button "Finalizar" at bounding box center [209, 180] width 135 height 14
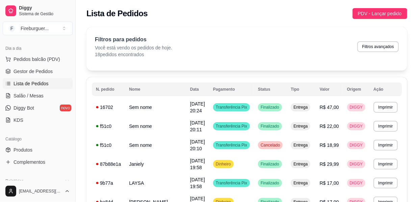
scroll to position [123, 0]
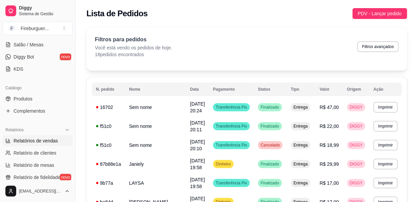
click at [35, 140] on span "Relatórios de vendas" at bounding box center [36, 140] width 45 height 7
select select "ALL"
select select "0"
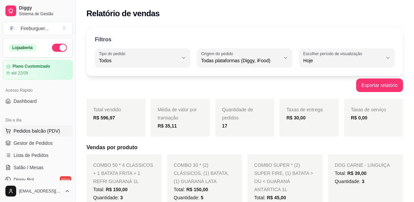
click at [32, 132] on span "Pedidos balcão (PDV)" at bounding box center [37, 130] width 47 height 7
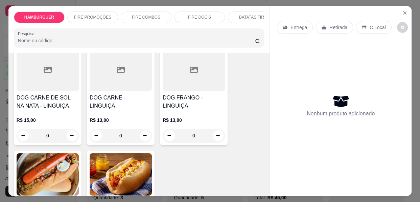
scroll to position [922, 0]
click at [183, 76] on div at bounding box center [194, 69] width 62 height 42
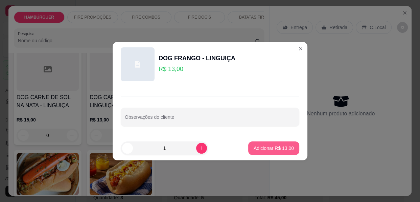
click at [268, 152] on button "Adicionar R$ 13,00" at bounding box center [273, 148] width 51 height 14
type input "1"
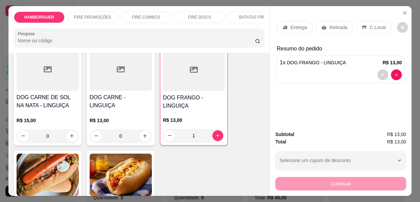
click at [293, 28] on p "Entrega" at bounding box center [298, 27] width 17 height 7
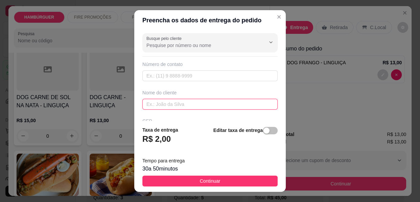
click at [211, 100] on input "text" at bounding box center [209, 104] width 135 height 11
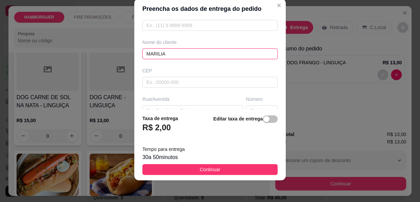
scroll to position [61, 0]
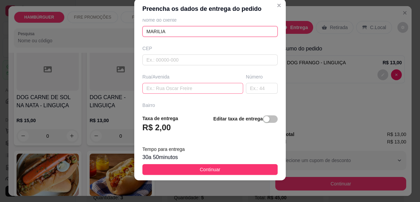
type input "MARILIA"
click at [183, 88] on input "text" at bounding box center [192, 88] width 101 height 11
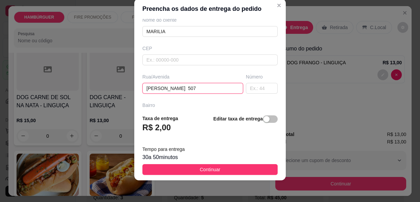
scroll to position [0, 9]
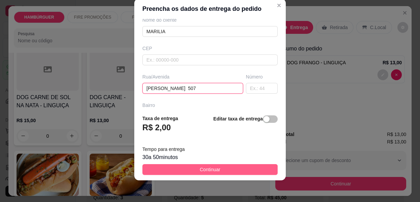
type input "[PERSON_NAME] 507"
click at [240, 173] on button "Continuar" at bounding box center [209, 169] width 135 height 11
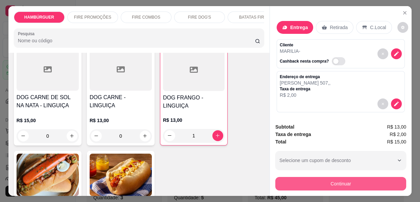
click at [318, 179] on button "Continuar" at bounding box center [340, 184] width 131 height 14
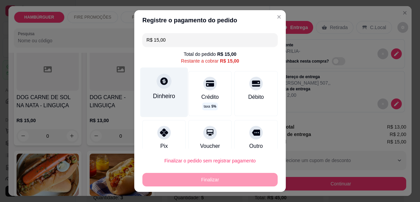
click at [154, 91] on div "Dinheiro" at bounding box center [164, 91] width 48 height 49
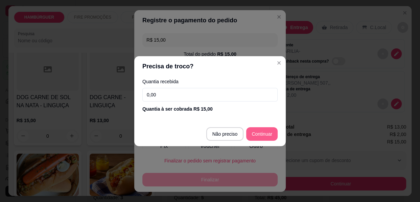
type input "R$ 0,00"
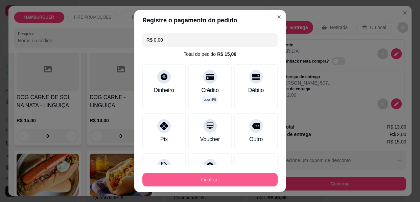
click at [218, 176] on button "Finalizar" at bounding box center [209, 180] width 135 height 14
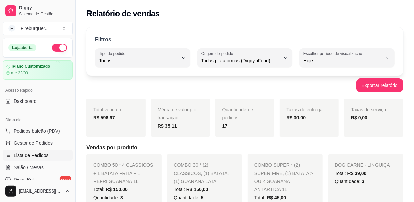
click at [33, 157] on span "Lista de Pedidos" at bounding box center [31, 155] width 35 height 7
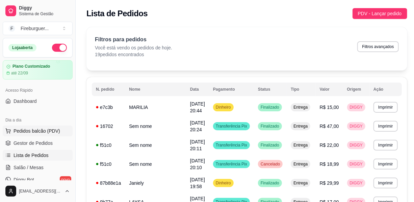
click at [43, 130] on span "Pedidos balcão (PDV)" at bounding box center [37, 130] width 47 height 7
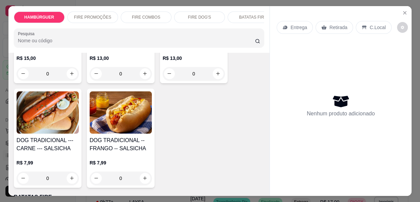
scroll to position [953, 0]
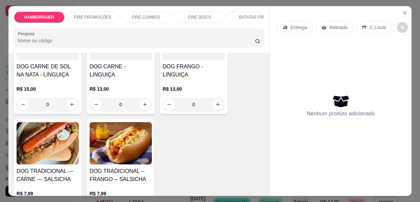
click at [57, 79] on div "R$ 15,00 0" at bounding box center [48, 95] width 62 height 32
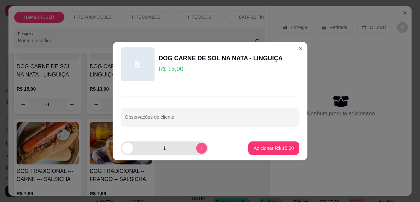
click at [199, 148] on icon "increase-product-quantity" at bounding box center [201, 147] width 5 height 5
type input "2"
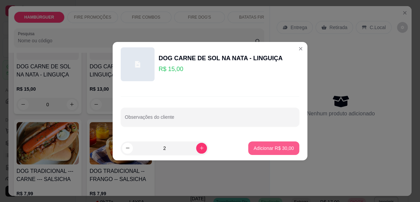
click at [263, 151] on p "Adicionar R$ 30,00" at bounding box center [274, 148] width 40 height 7
type input "2"
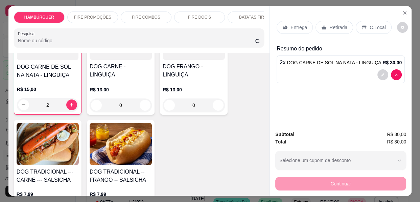
scroll to position [953, 0]
click at [297, 27] on p "Entrega" at bounding box center [298, 27] width 17 height 7
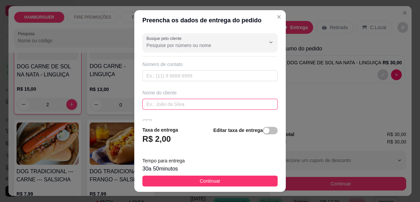
click at [193, 105] on input "text" at bounding box center [209, 104] width 135 height 11
type input "ZEZINHO MARQUES"
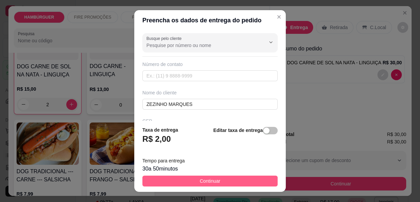
click at [209, 181] on span "Continuar" at bounding box center [210, 180] width 21 height 7
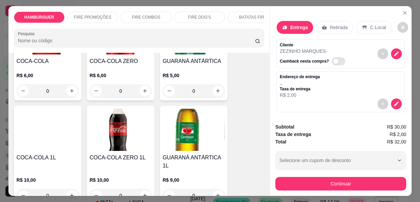
scroll to position [1260, 0]
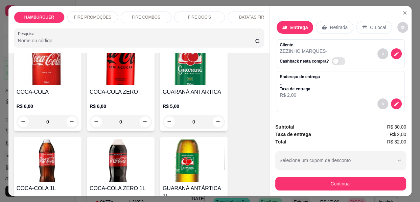
click at [120, 88] on h4 "COCA-COLA ZERO" at bounding box center [121, 92] width 62 height 8
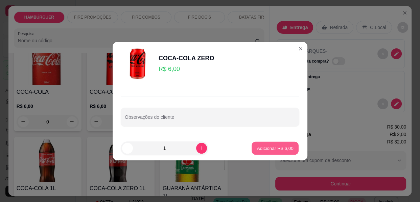
click at [272, 149] on p "Adicionar R$ 6,00" at bounding box center [275, 148] width 37 height 6
type input "1"
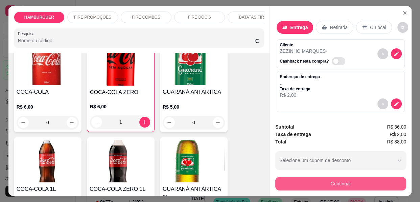
click at [357, 181] on button "Continuar" at bounding box center [340, 184] width 131 height 14
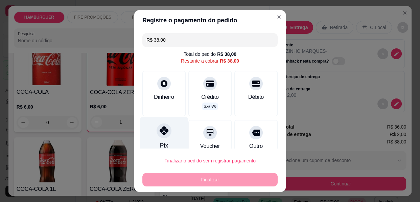
click at [150, 137] on div "Pix" at bounding box center [164, 137] width 48 height 40
type input "R$ 0,00"
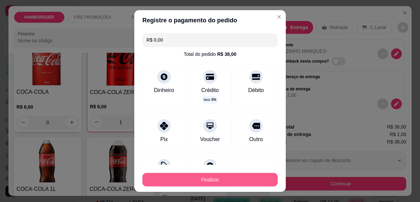
click at [191, 183] on button "Finalizar" at bounding box center [209, 180] width 135 height 14
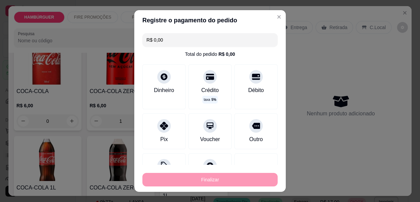
type input "0"
type input "-R$ 38,00"
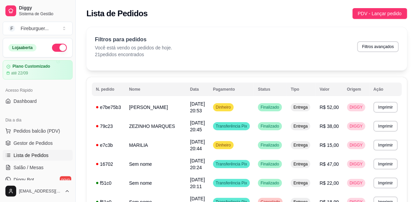
click at [31, 125] on div "Dia a dia" at bounding box center [38, 120] width 70 height 11
click at [36, 129] on span "Pedidos balcão (PDV)" at bounding box center [37, 130] width 47 height 7
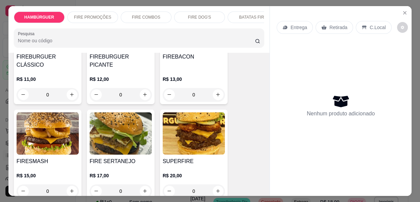
scroll to position [92, 0]
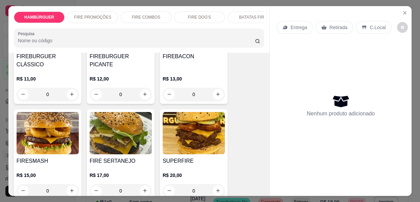
click at [130, 125] on img at bounding box center [121, 133] width 62 height 42
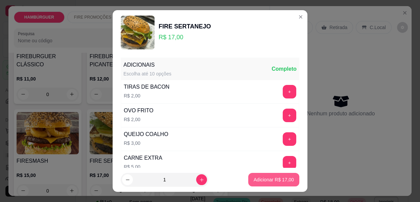
click at [276, 181] on p "Adicionar R$ 17,00" at bounding box center [274, 179] width 40 height 7
type input "1"
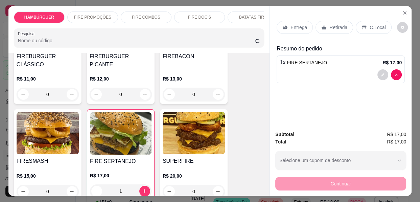
click at [290, 26] on p "Entrega" at bounding box center [298, 27] width 17 height 7
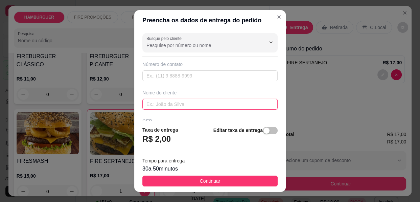
click at [186, 101] on input "text" at bounding box center [209, 104] width 135 height 11
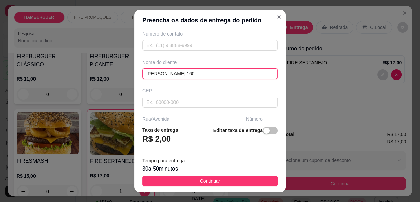
scroll to position [61, 0]
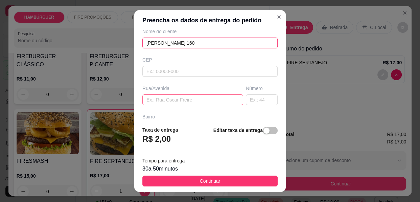
type input "[PERSON_NAME] 160"
click at [177, 99] on input "text" at bounding box center [192, 99] width 101 height 11
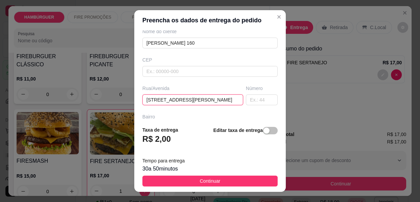
type input "[STREET_ADDRESS][PERSON_NAME]"
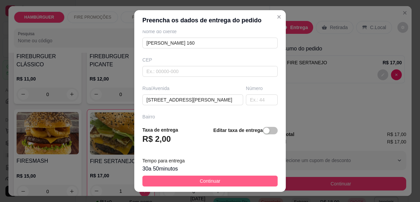
click at [210, 182] on span "Continuar" at bounding box center [210, 180] width 21 height 7
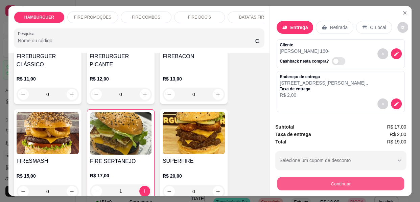
click at [305, 177] on button "Continuar" at bounding box center [340, 183] width 127 height 13
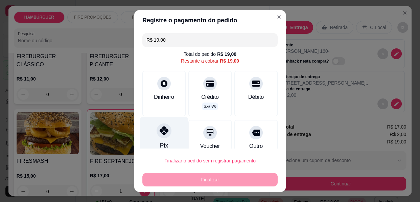
click at [163, 136] on div at bounding box center [164, 130] width 15 height 15
type input "R$ 0,00"
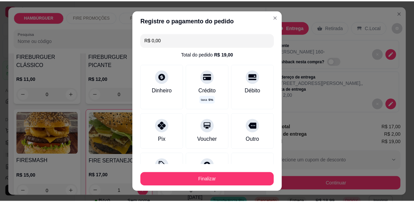
scroll to position [62, 0]
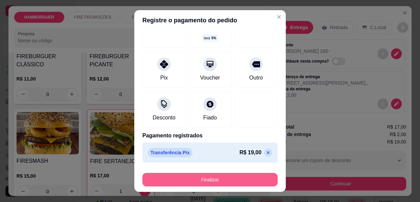
click at [228, 182] on button "Finalizar" at bounding box center [209, 180] width 135 height 14
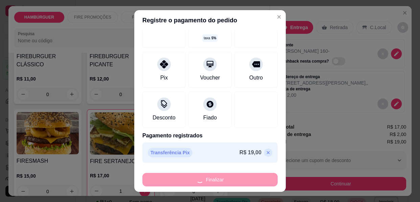
type input "0"
